Goal: Task Accomplishment & Management: Use online tool/utility

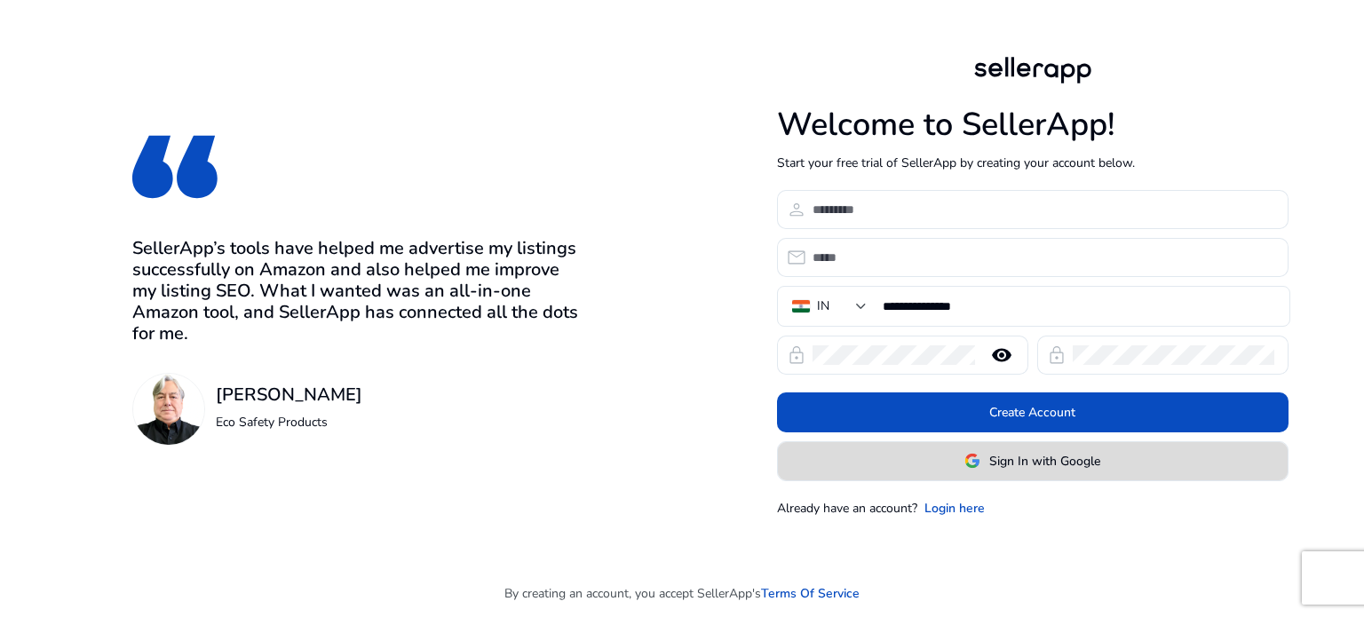
click at [892, 467] on span at bounding box center [1033, 460] width 510 height 43
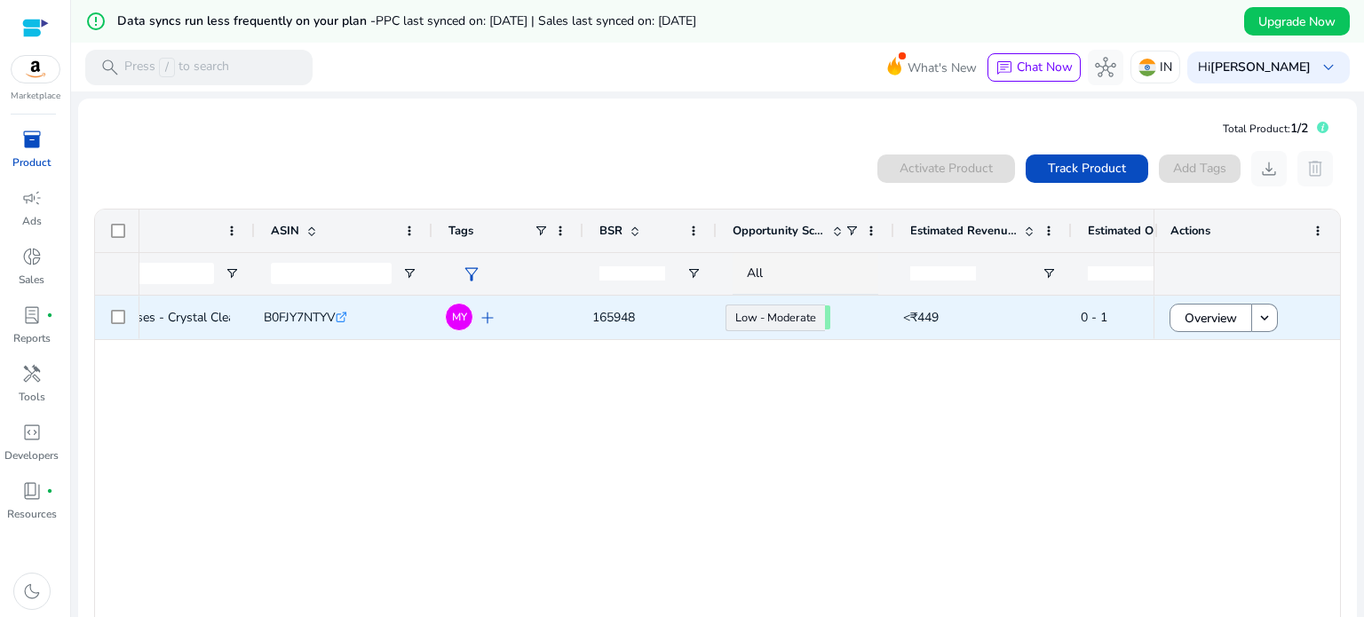
scroll to position [0, 291]
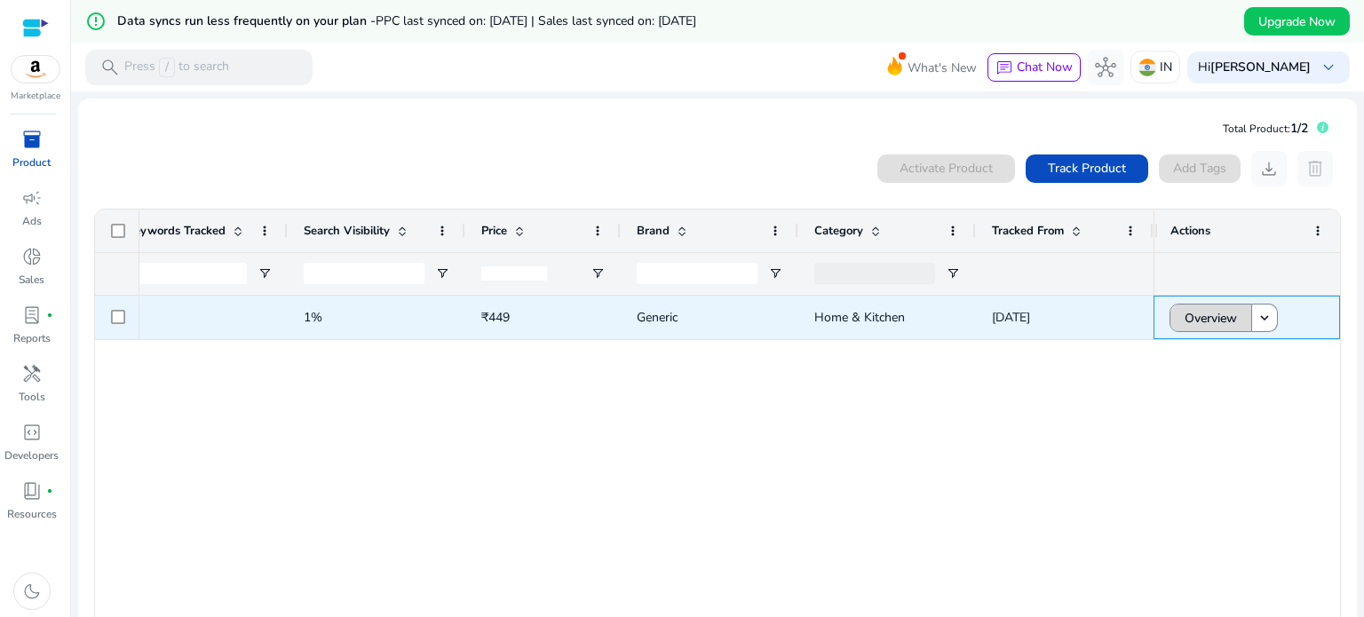
click at [1202, 312] on span "Overview" at bounding box center [1210, 318] width 52 height 36
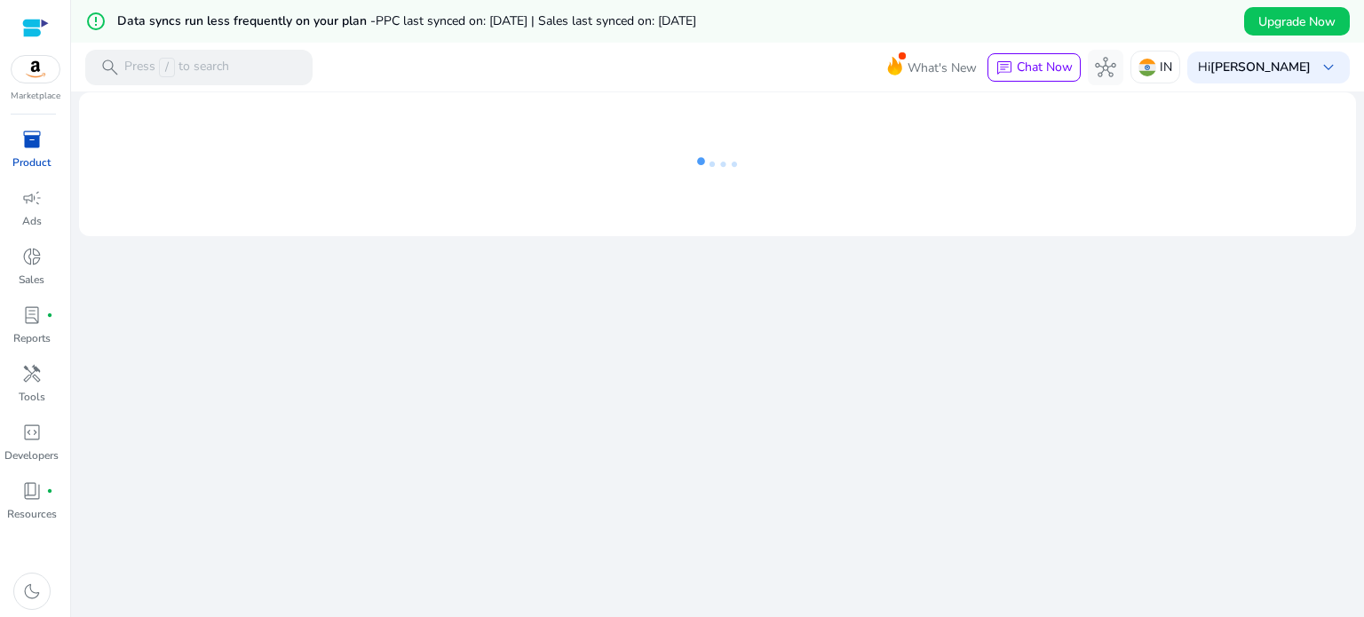
click at [1202, 312] on div "We are getting things ready for you..." at bounding box center [717, 375] width 1278 height 568
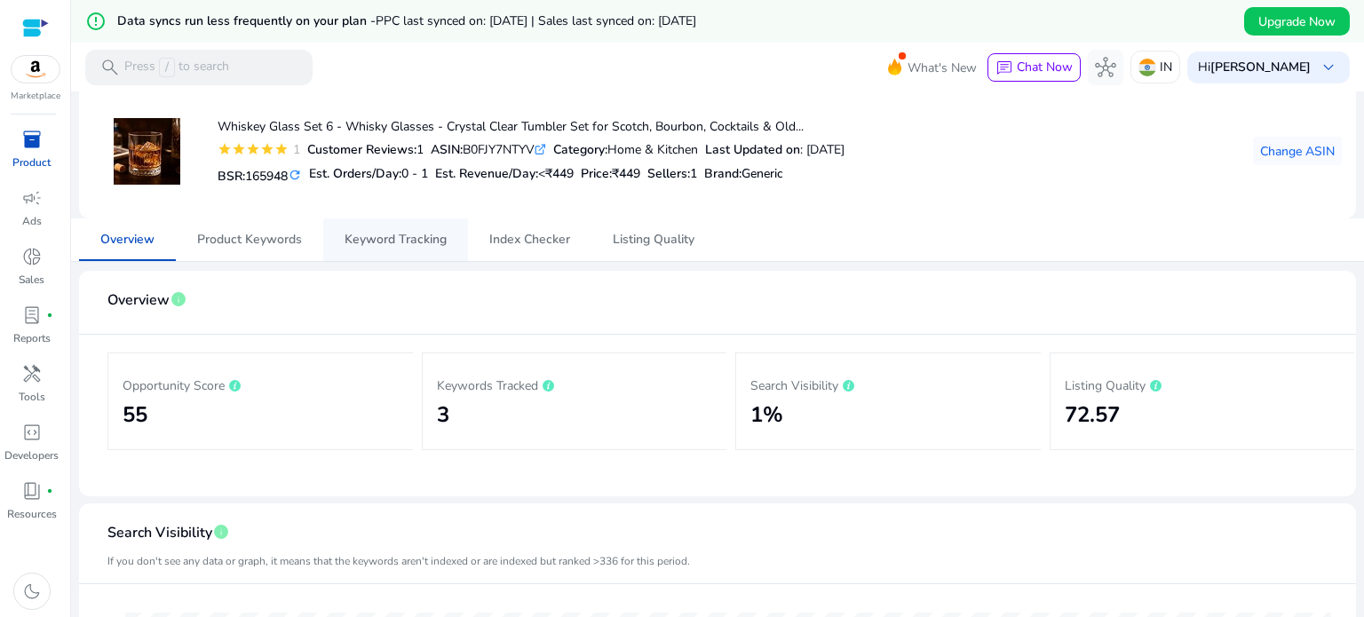
click at [385, 237] on span "Keyword Tracking" at bounding box center [395, 239] width 102 height 12
